Goal: Book appointment/travel/reservation

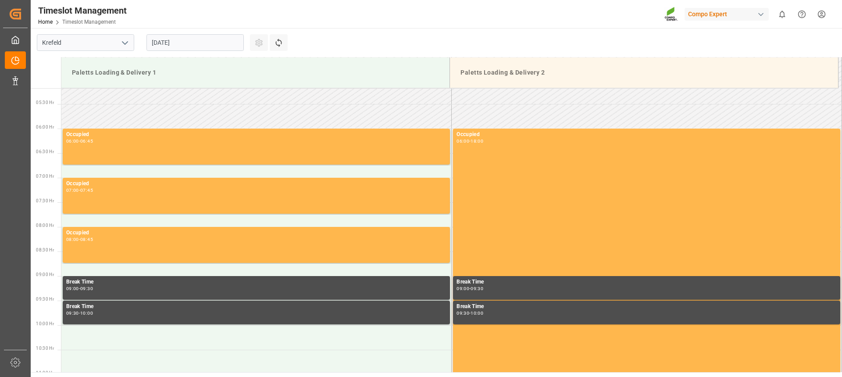
scroll to position [222, 0]
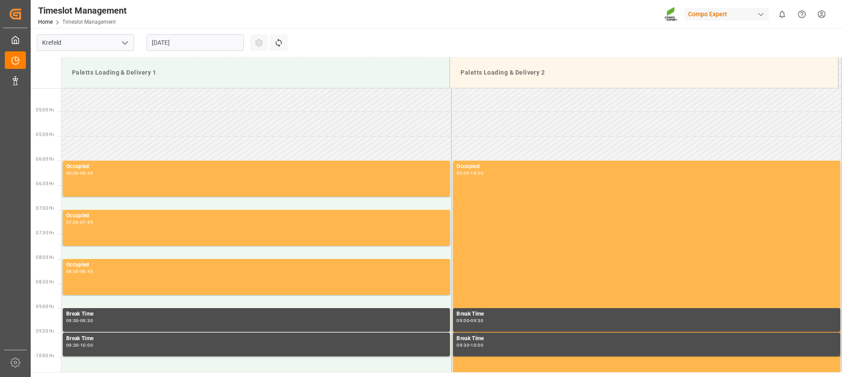
click at [183, 36] on input "[DATE]" at bounding box center [194, 42] width 97 height 17
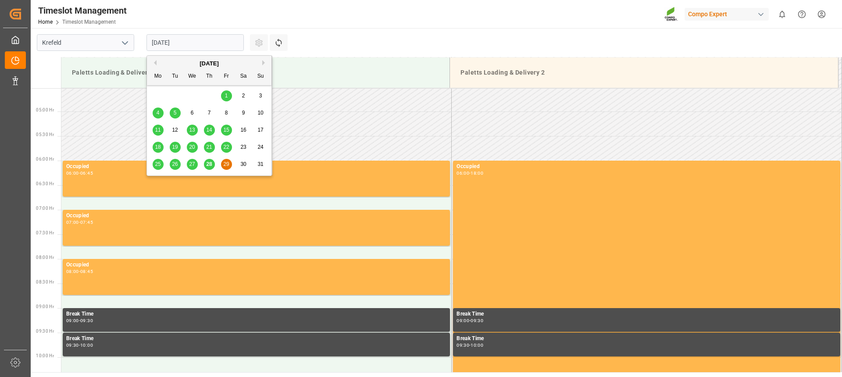
click at [211, 162] on span "28" at bounding box center [209, 164] width 6 height 6
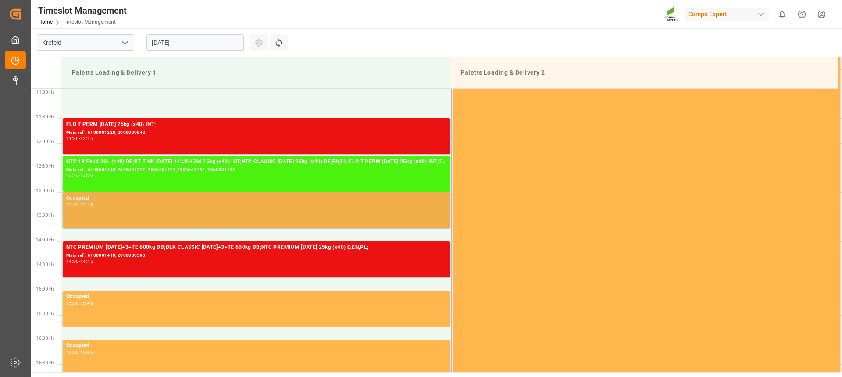
scroll to position [491, 0]
